Goal: Check status: Check status

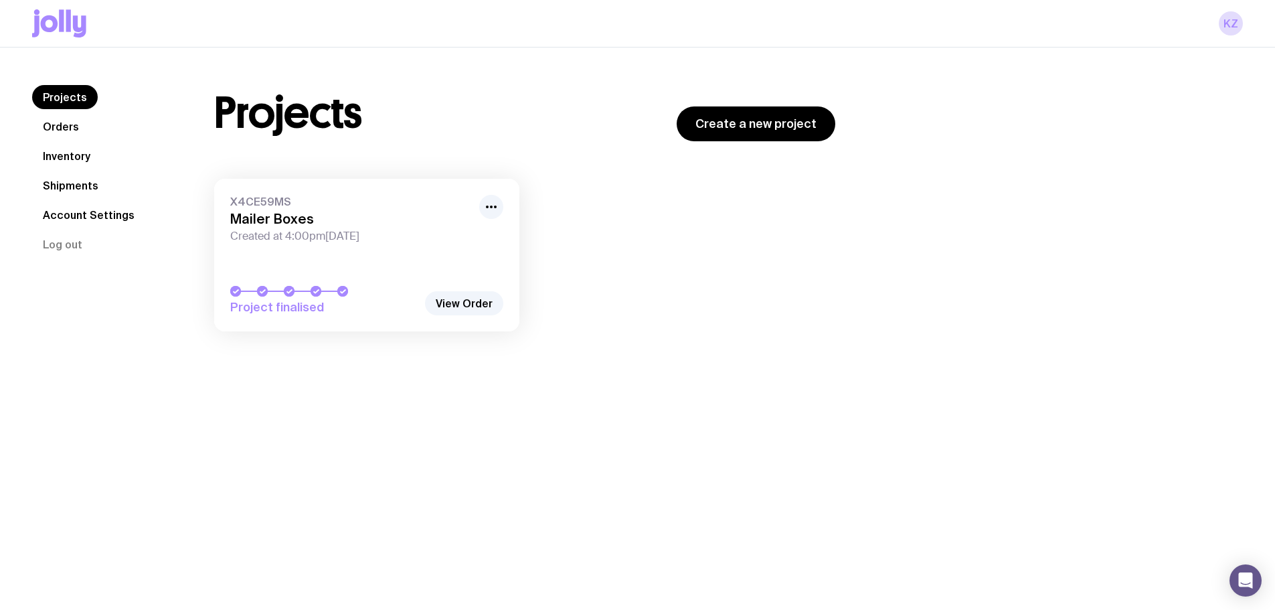
click at [452, 254] on link "X4CE59MS Mailer Boxes Created at 4:00pm[DATE] Project finalised" at bounding box center [366, 255] width 305 height 153
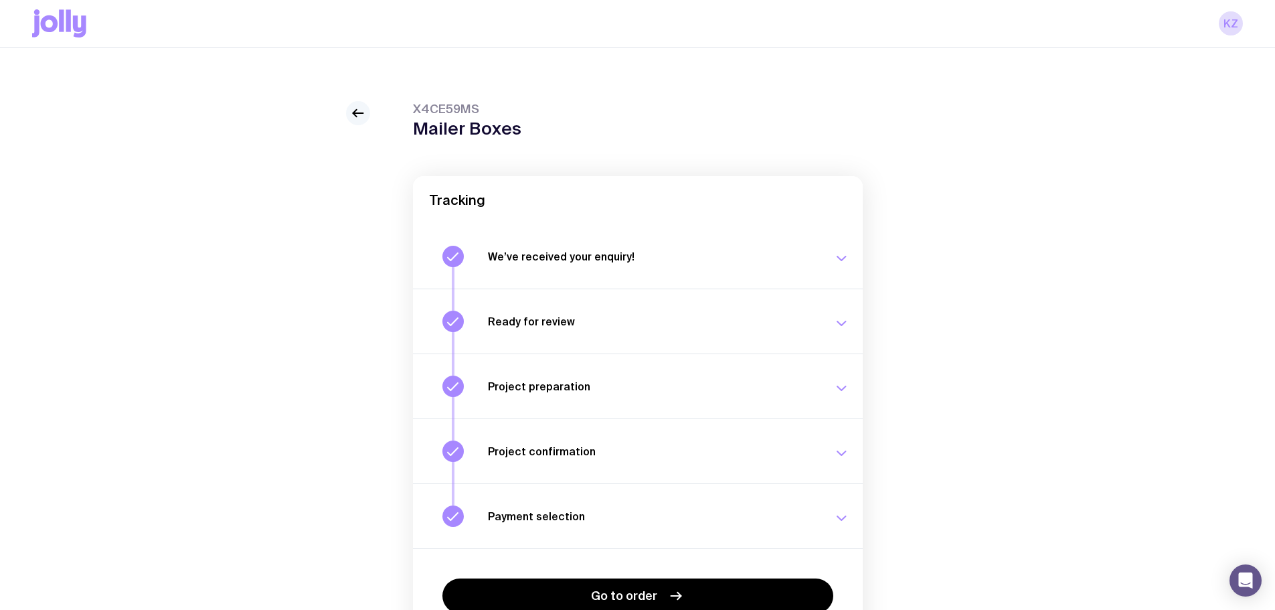
click at [362, 107] on icon at bounding box center [358, 113] width 16 height 16
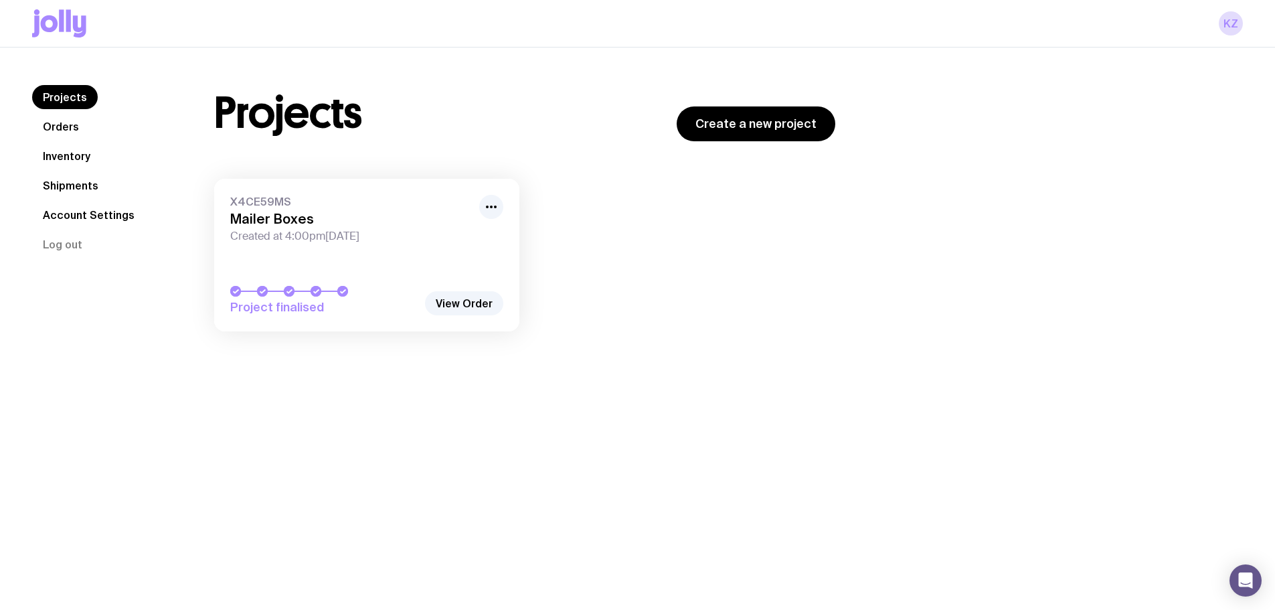
click at [99, 155] on nav "Projects Orders Inventory Shipments Account Settings Log out" at bounding box center [107, 170] width 150 height 171
click at [88, 155] on link "Inventory" at bounding box center [66, 156] width 69 height 24
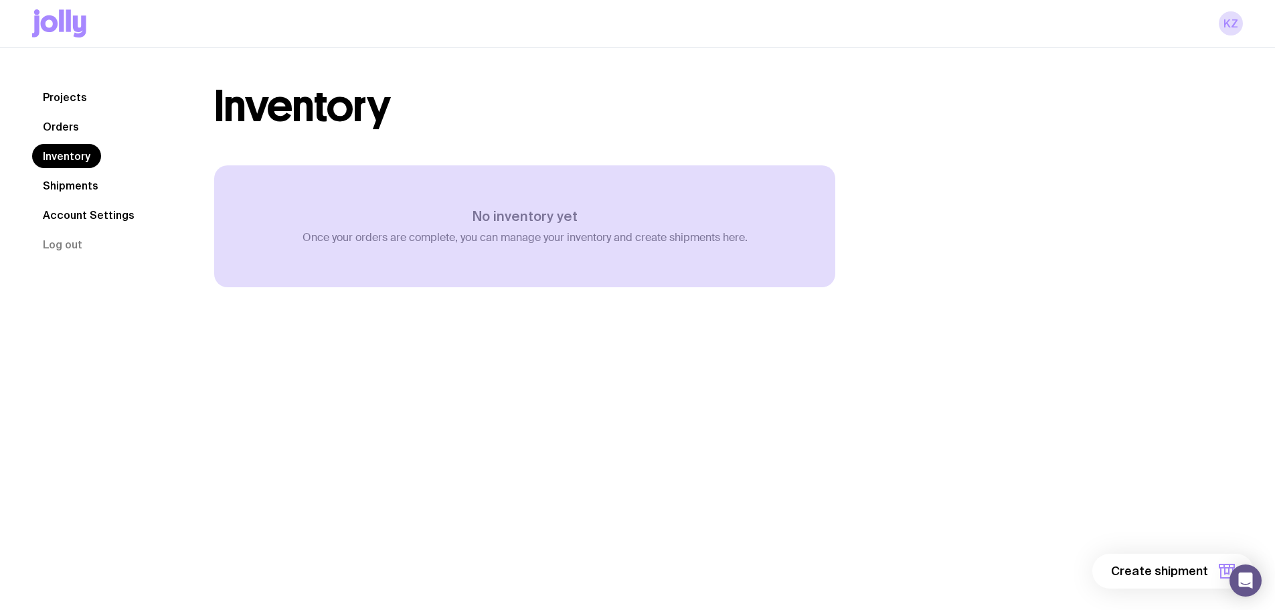
click at [46, 126] on link "Orders" at bounding box center [61, 126] width 58 height 24
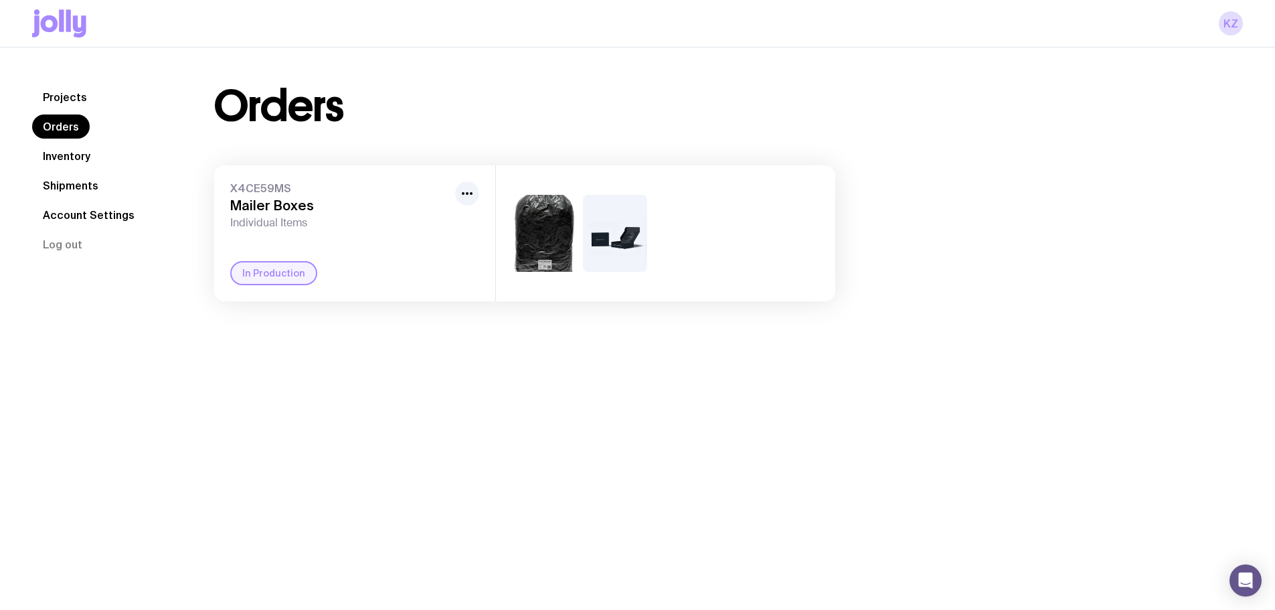
click at [369, 262] on div "In Production" at bounding box center [354, 273] width 249 height 24
